Goal: Find specific page/section: Find specific page/section

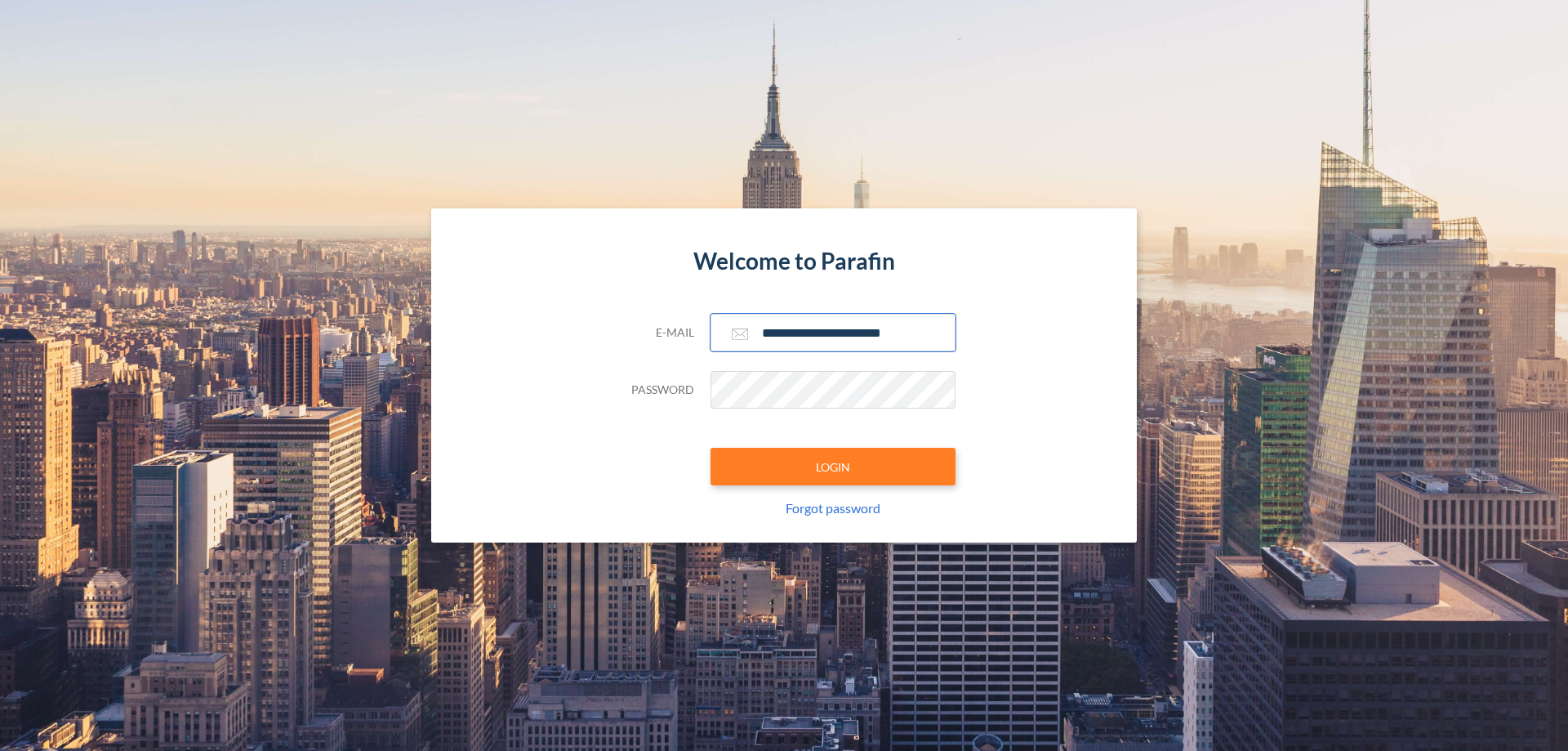
type input "**********"
click at [833, 467] on button "LOGIN" at bounding box center [832, 466] width 245 height 37
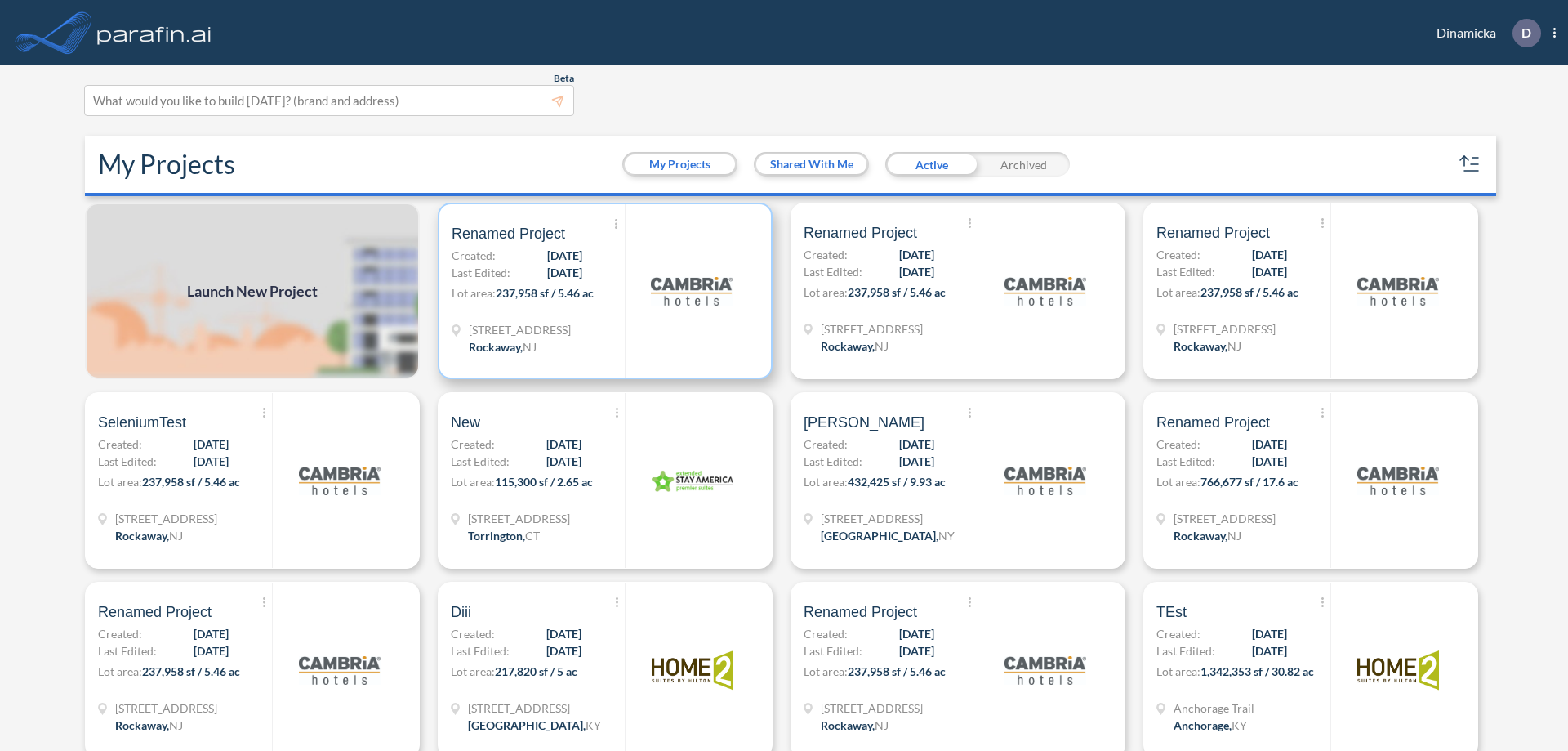
scroll to position [4, 0]
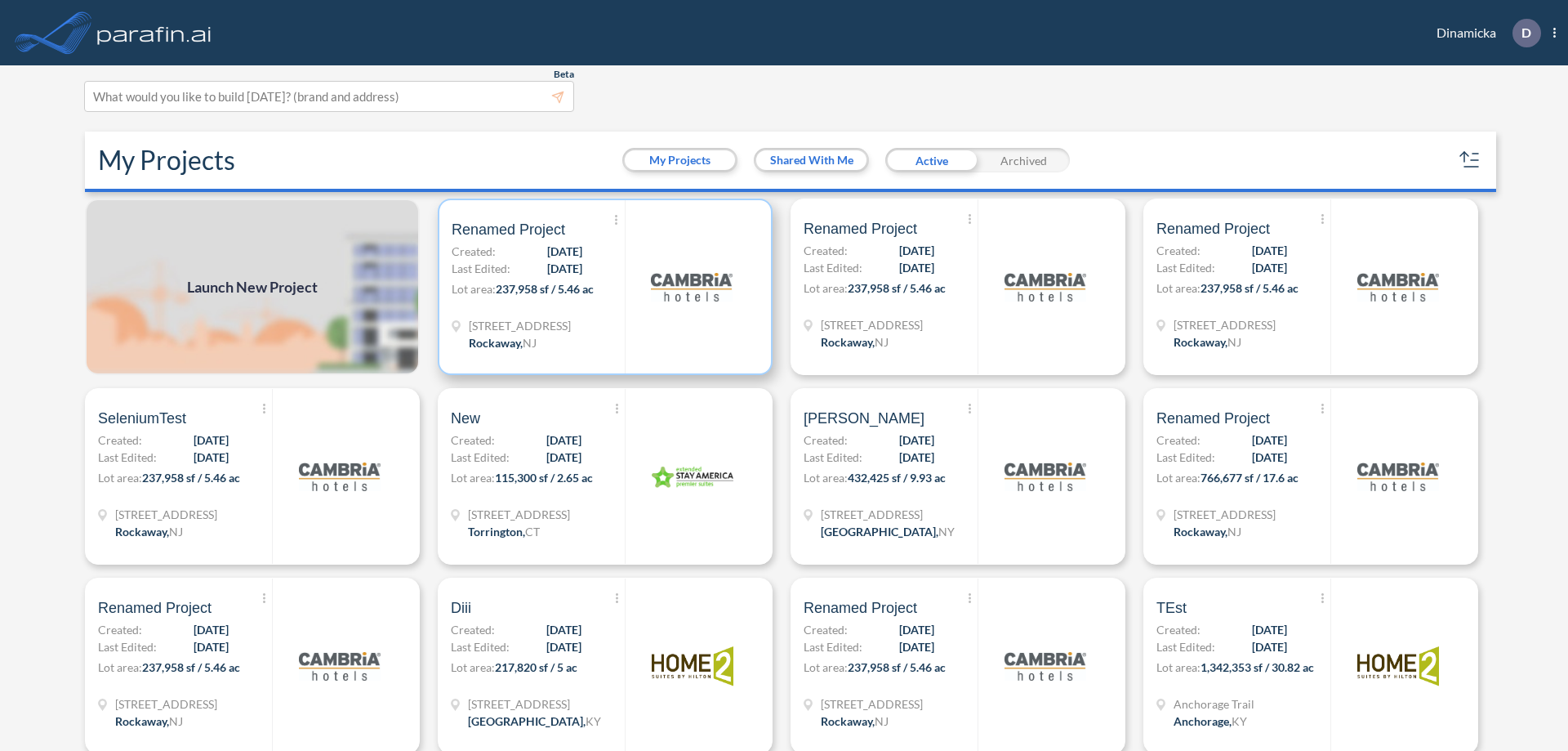
click at [602, 287] on p "Lot area: 237,958 sf / 5.46 ac" at bounding box center [538, 291] width 174 height 24
